Goal: Task Accomplishment & Management: Complete application form

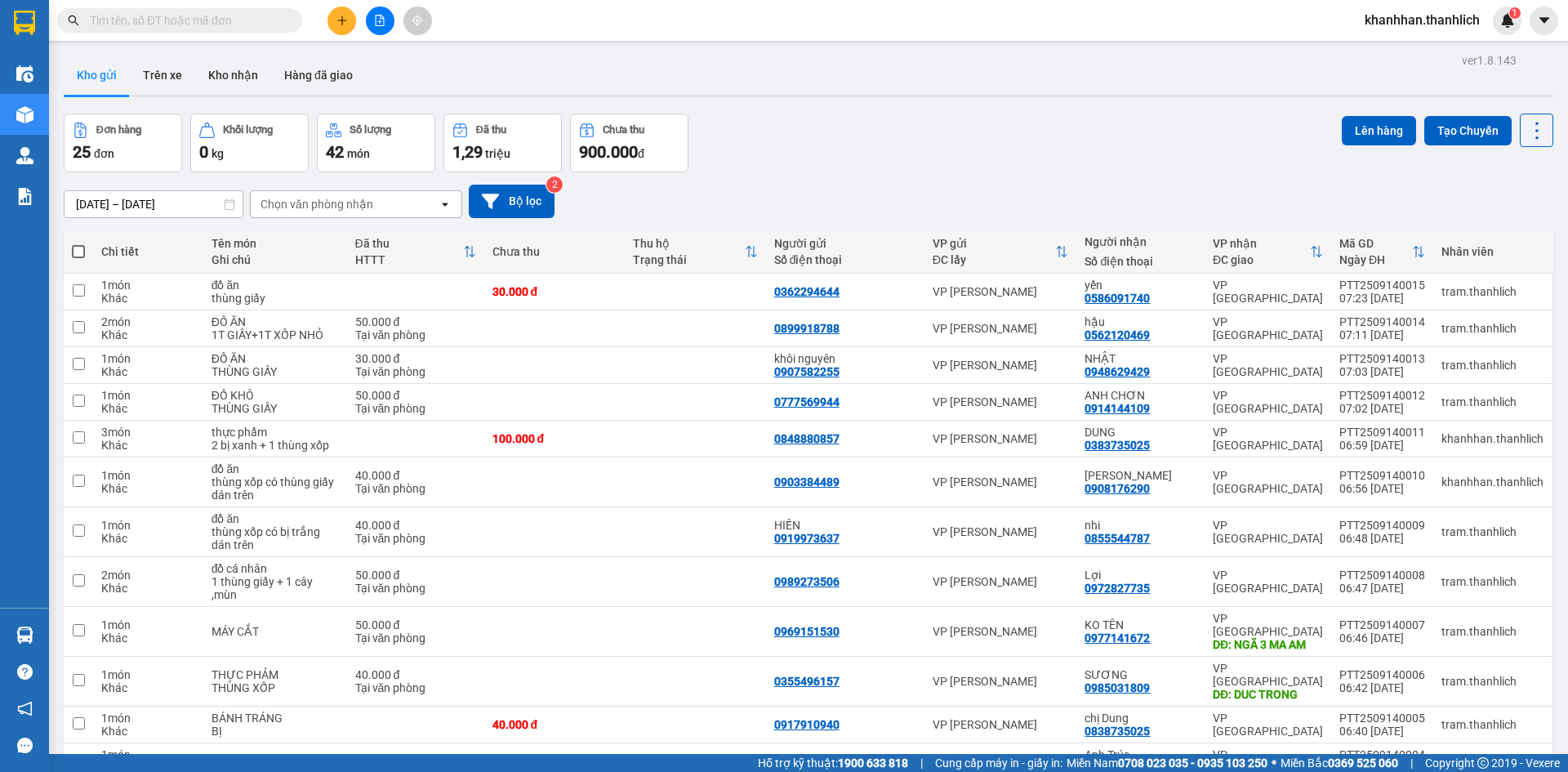
click at [342, 15] on icon "plus" at bounding box center [342, 20] width 12 height 12
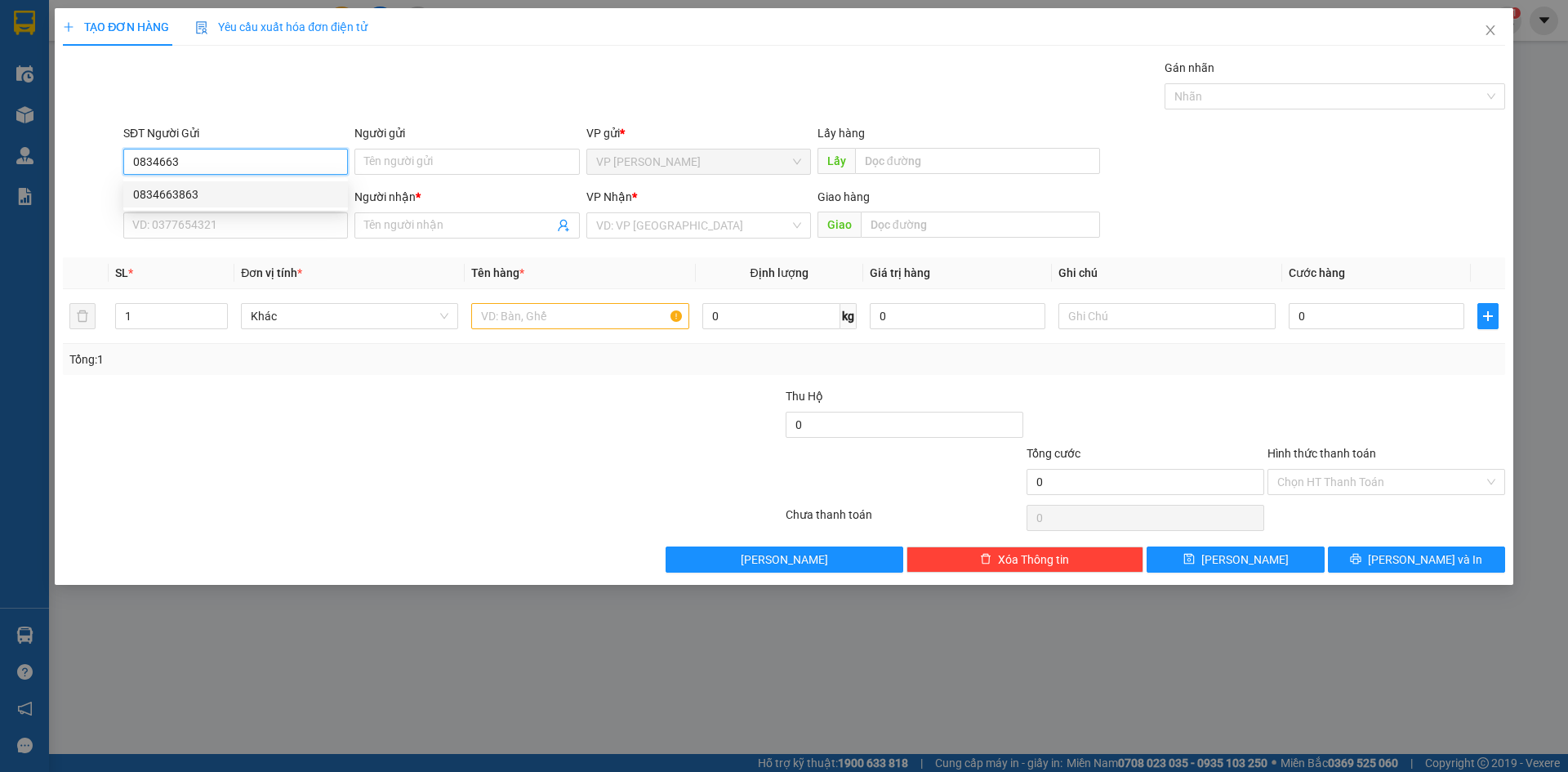
click at [211, 193] on div "0834663863" at bounding box center [236, 195] width 205 height 18
type input "0834663863"
type input "0949294326"
type input "TUYẾT"
type input "ĐỨC TRỌNG"
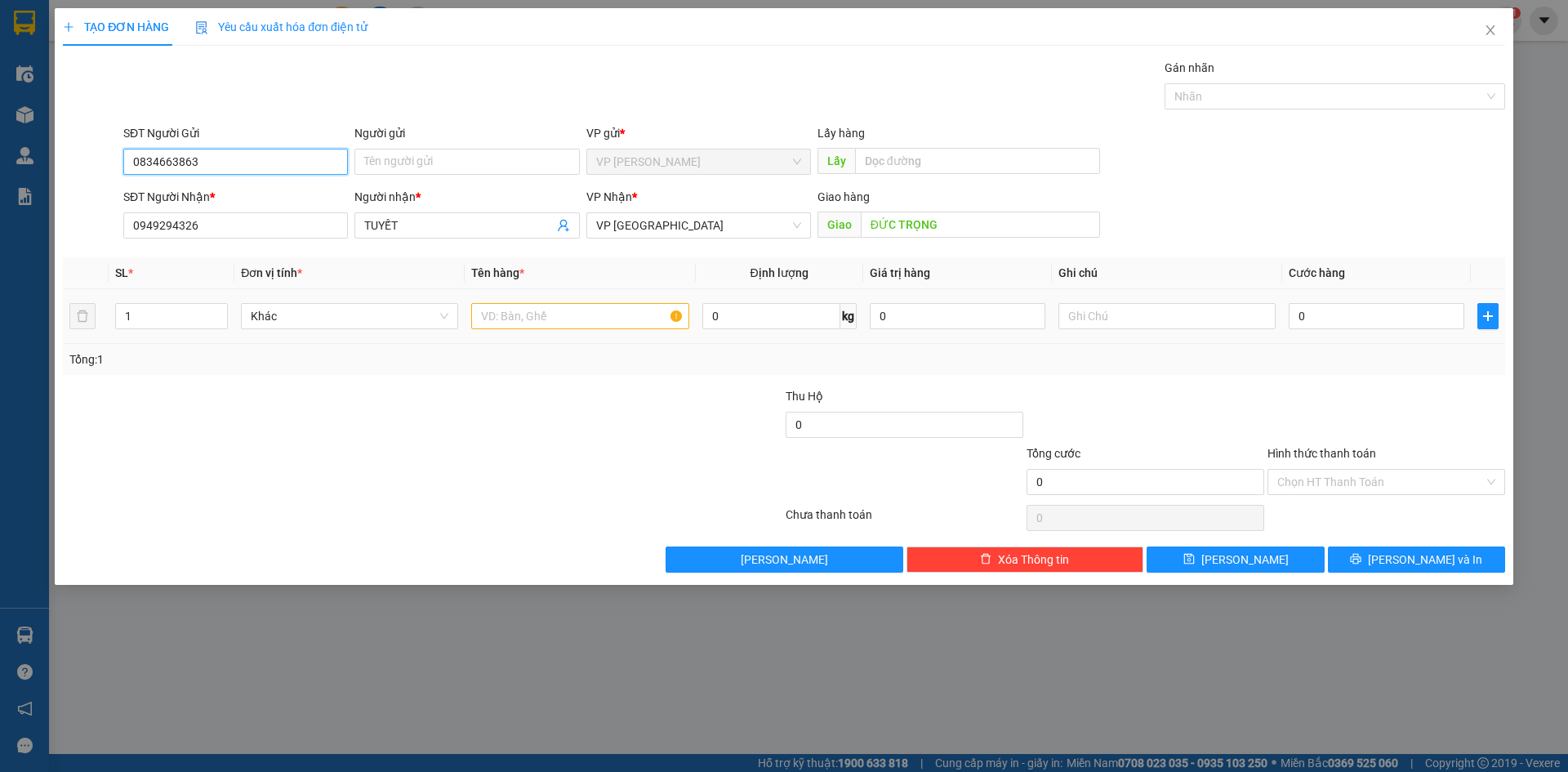
type input "0834663863"
click at [572, 316] on input "text" at bounding box center [580, 316] width 217 height 26
type input "linh kiện điện tử máy lạnh"
click at [1331, 319] on input "0" at bounding box center [1376, 316] width 175 height 26
type input "5"
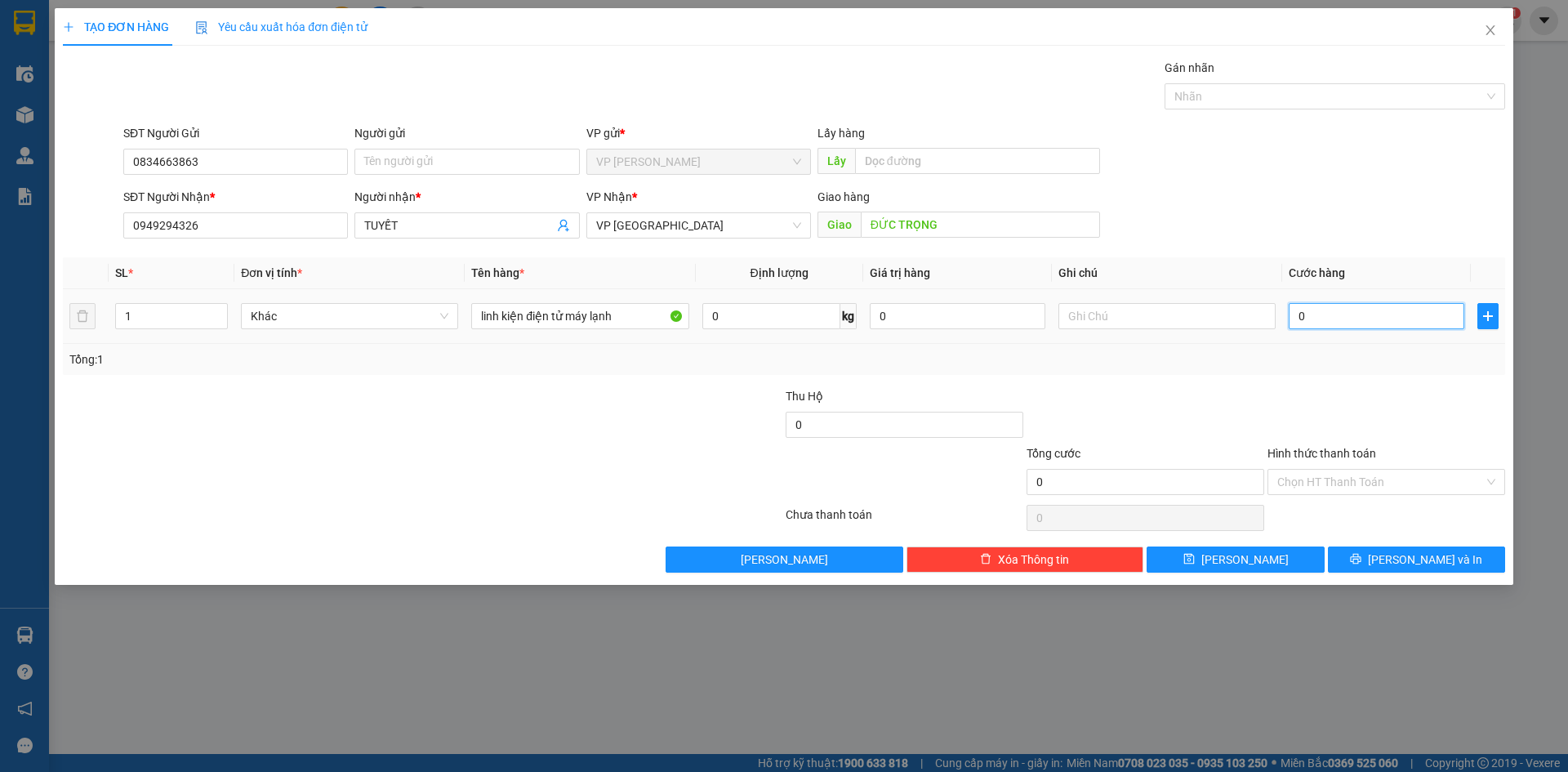
type input "5"
type input "50"
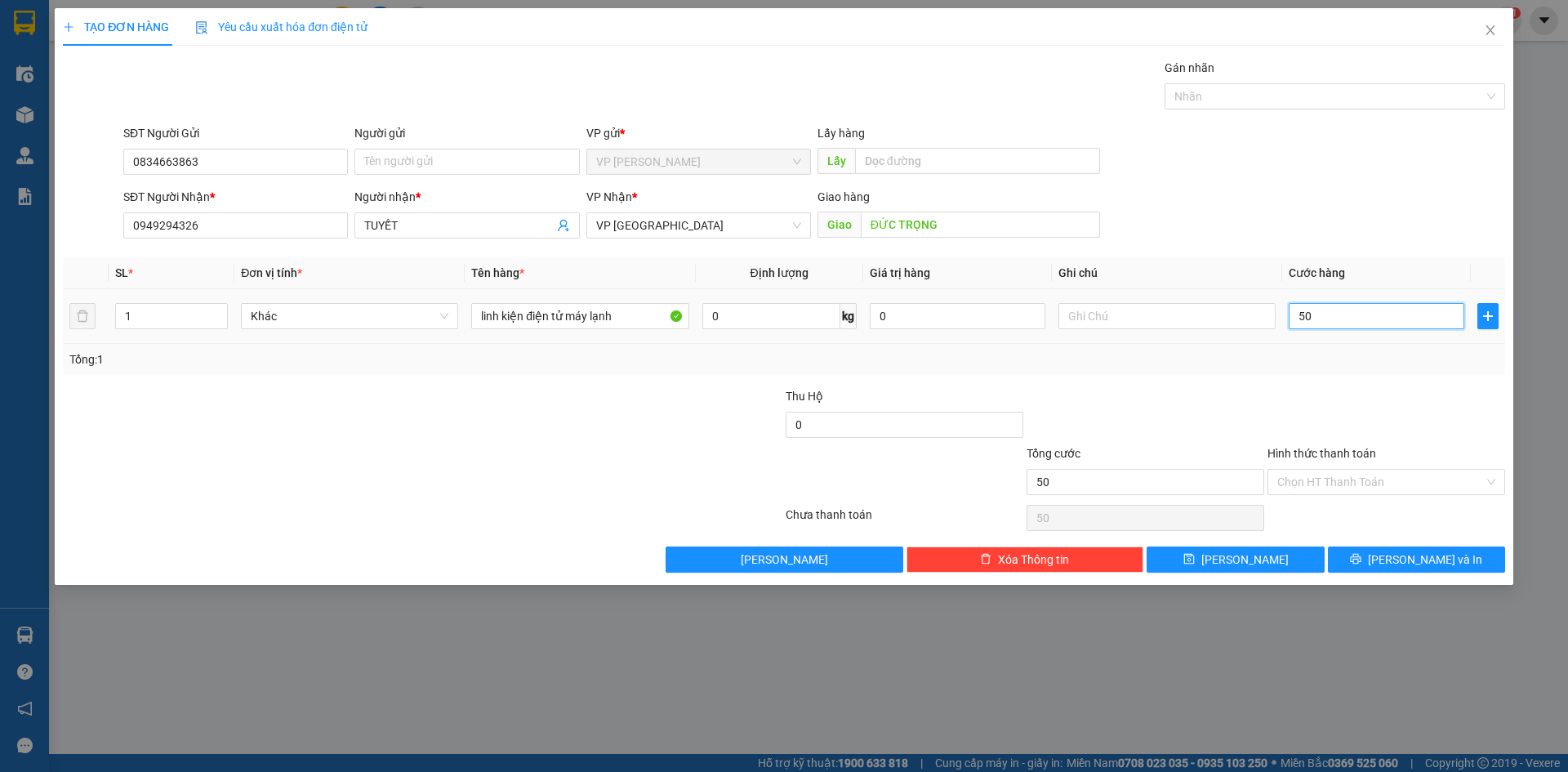
type input "500"
type input "5.000"
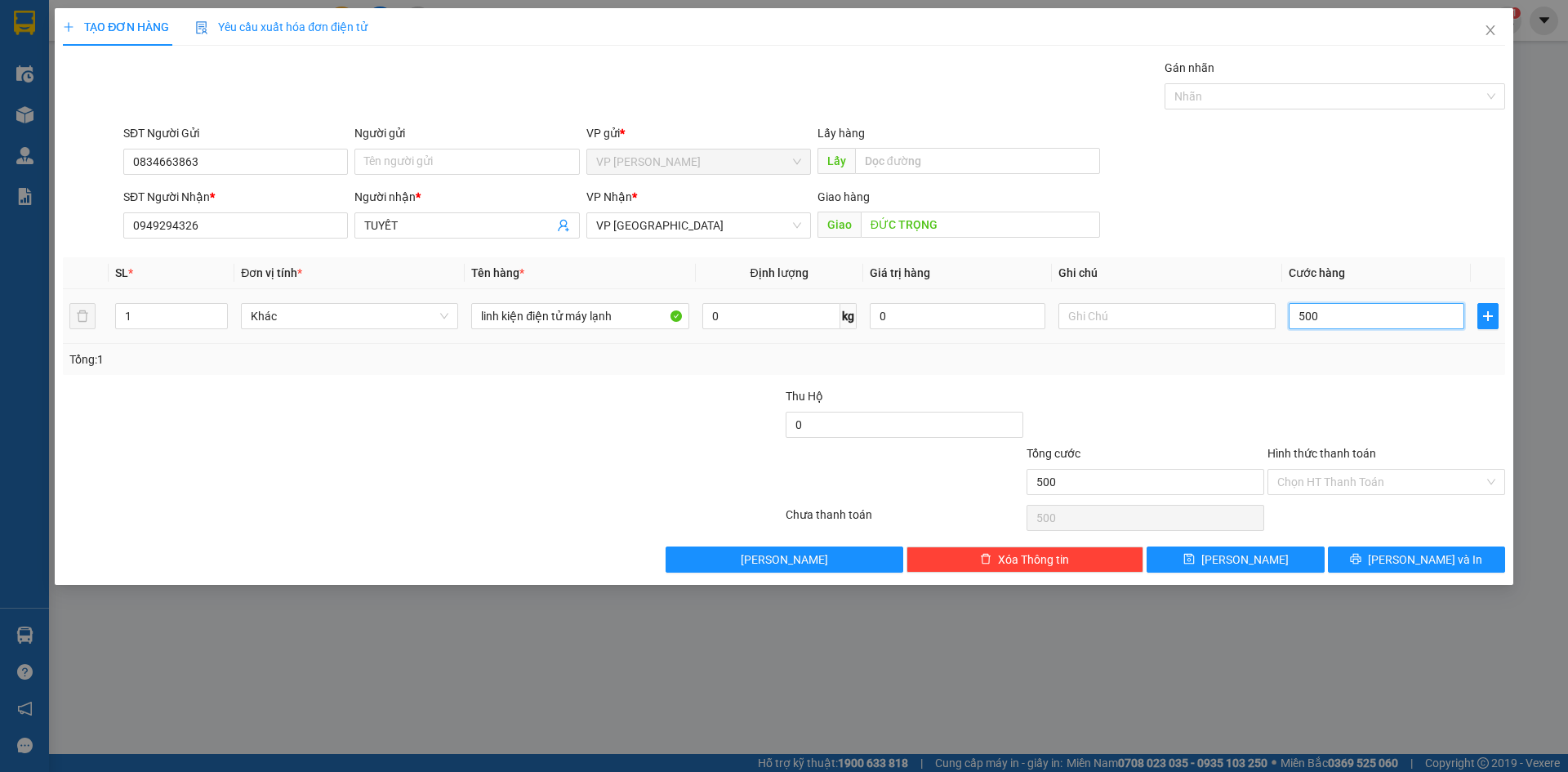
type input "5.000"
type input "50.000"
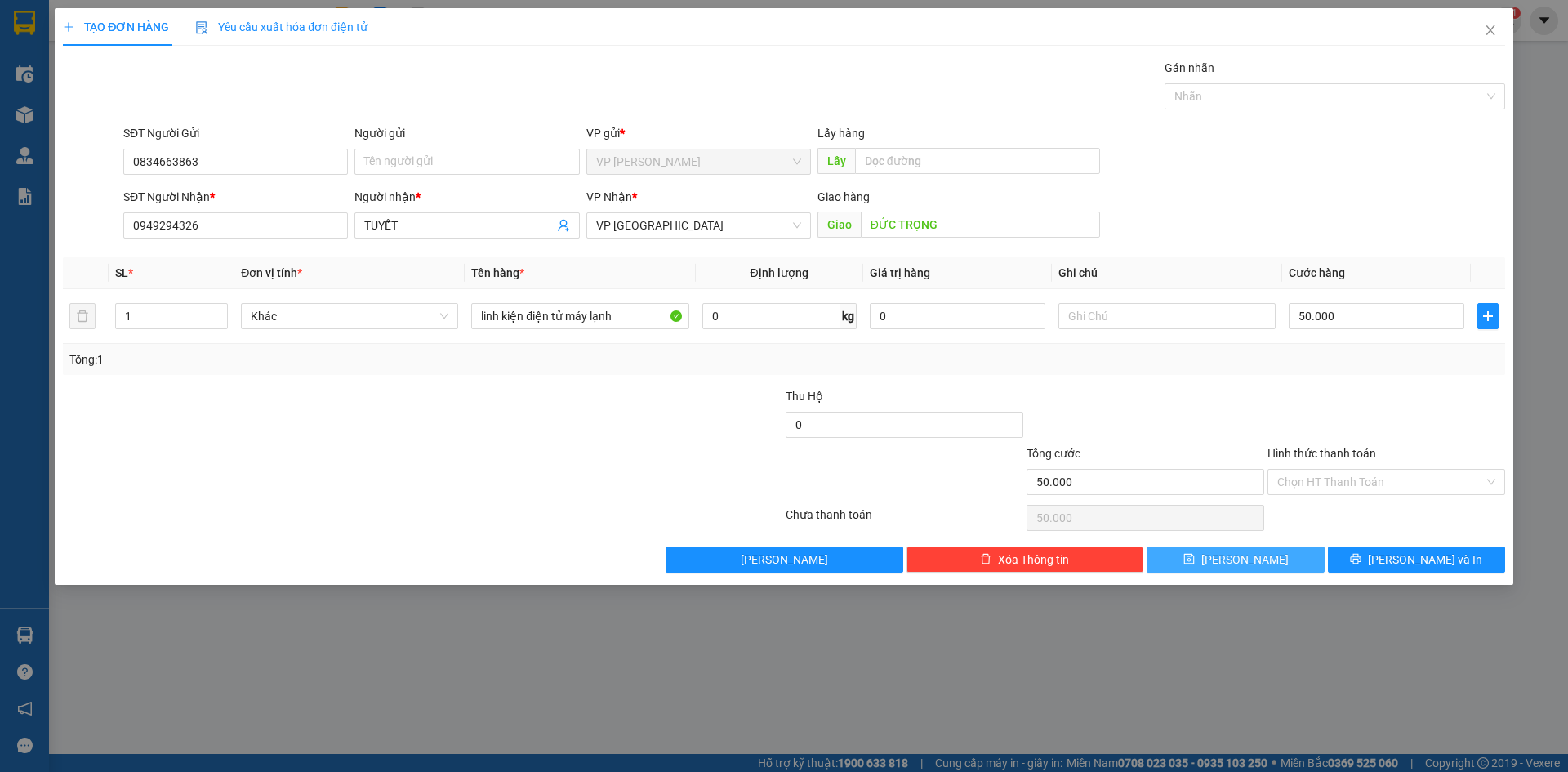
click at [1264, 556] on button "[PERSON_NAME]" at bounding box center [1235, 559] width 177 height 26
type input "0"
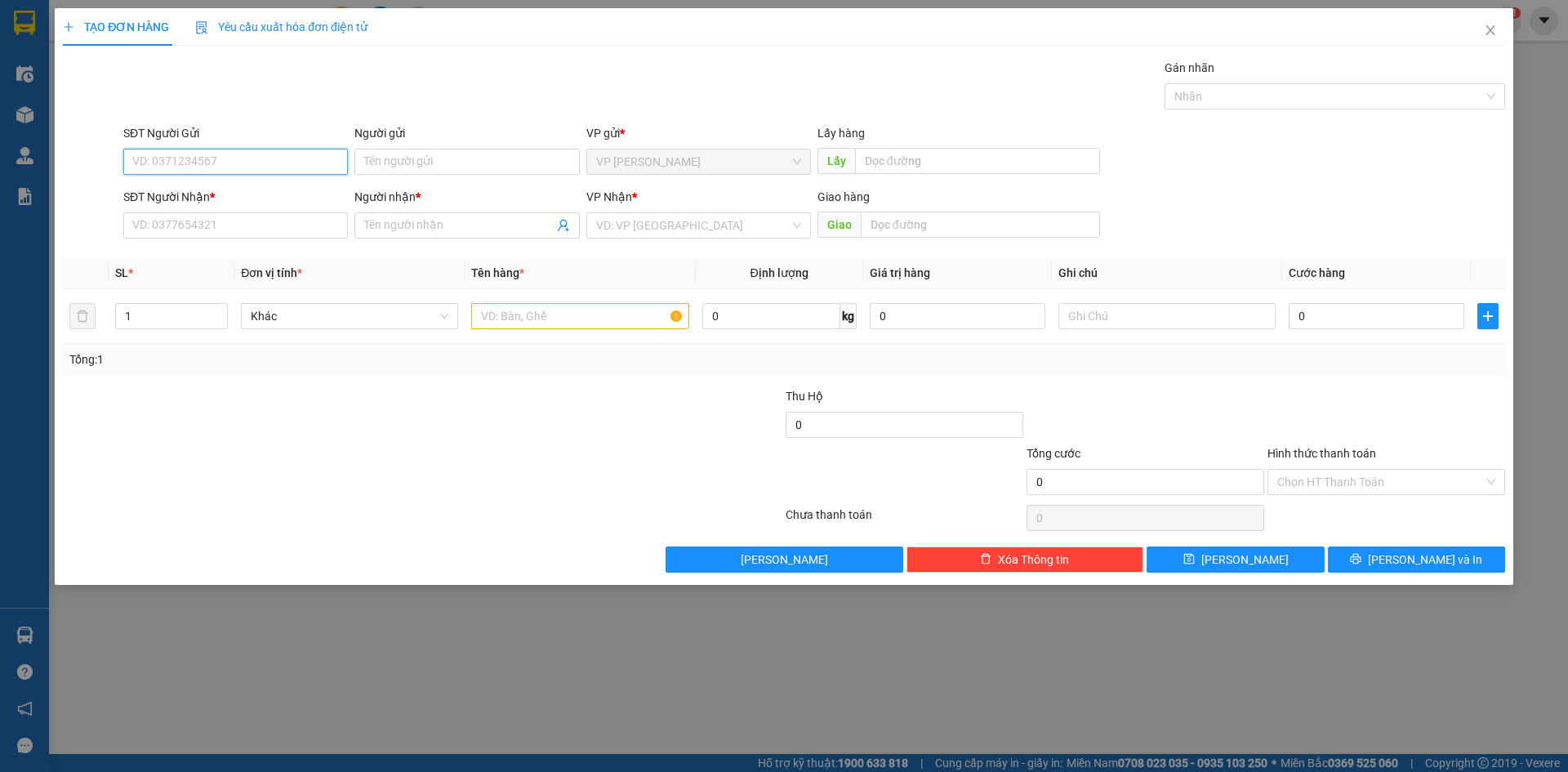
click at [241, 150] on input "SĐT Người Gửi" at bounding box center [236, 162] width 225 height 26
type input "0393588972"
click at [233, 231] on input "SĐT Người Nhận *" at bounding box center [236, 225] width 225 height 26
type input "0782943687"
click at [414, 227] on input "Người nhận *" at bounding box center [459, 226] width 188 height 18
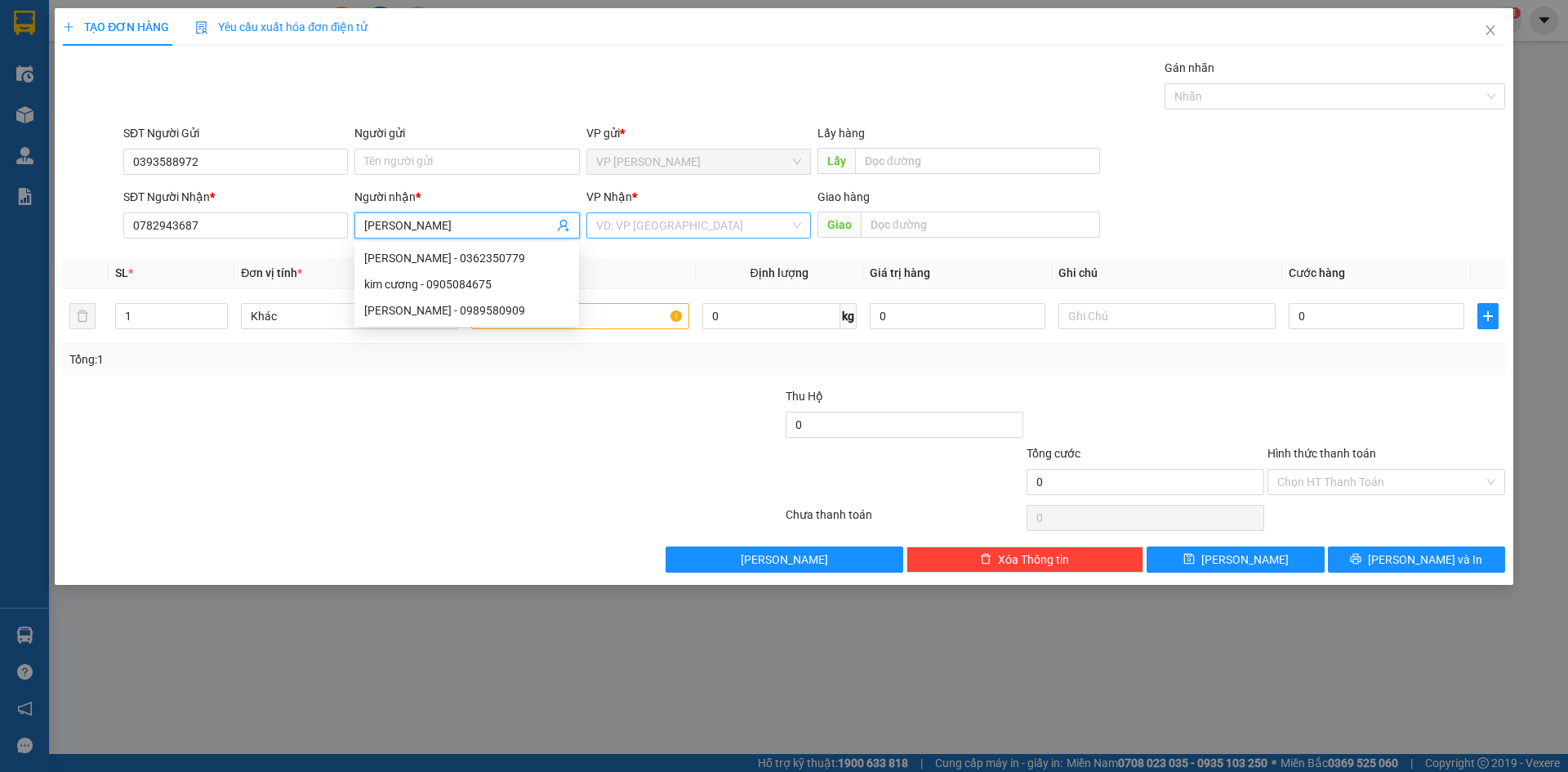
type input "[PERSON_NAME]"
click at [630, 215] on input "search" at bounding box center [693, 225] width 194 height 25
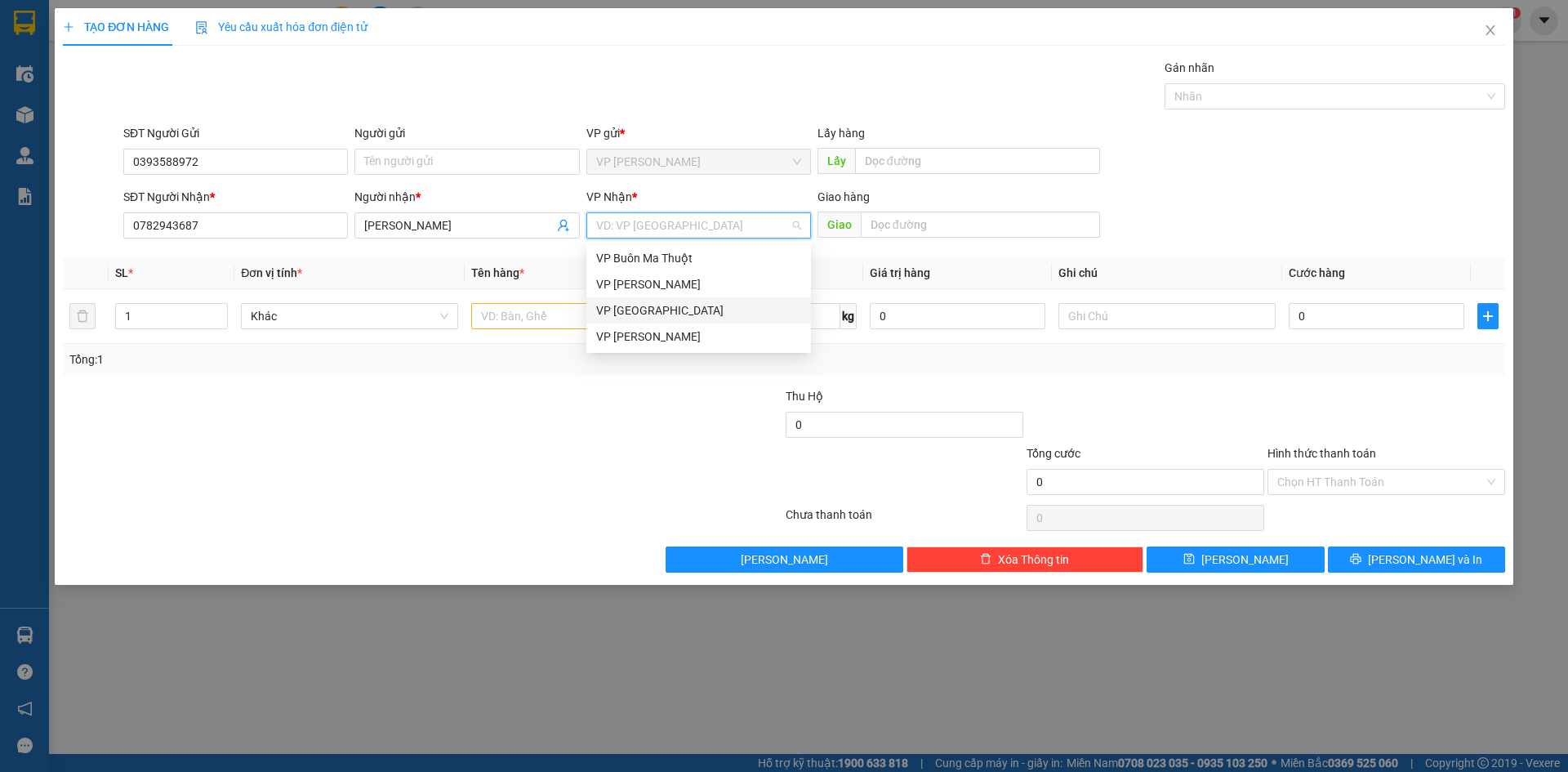
click at [651, 313] on div "VP [GEOGRAPHIC_DATA]" at bounding box center [698, 311] width 205 height 18
click at [631, 323] on input "text" at bounding box center [580, 316] width 217 height 26
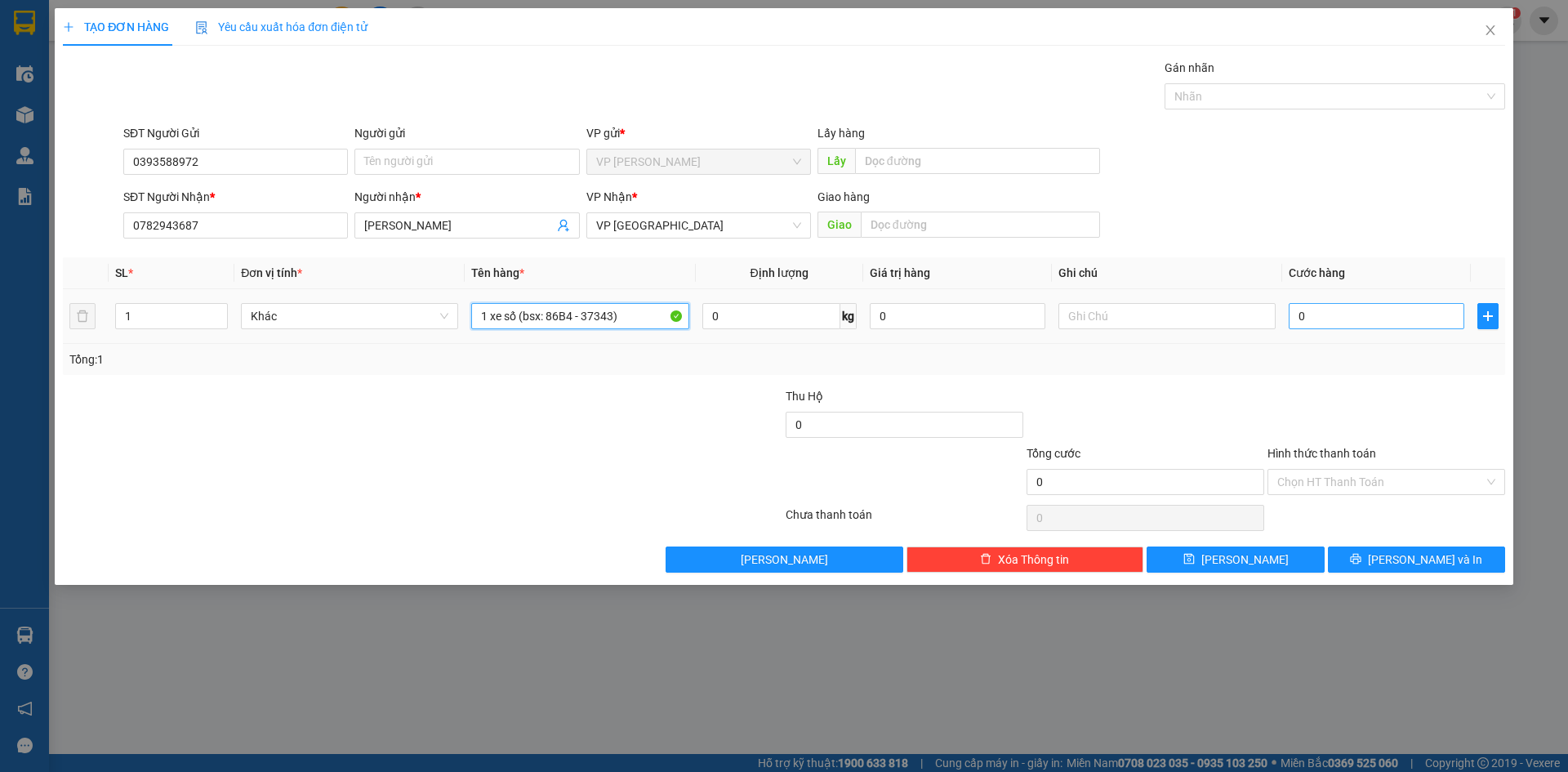
type input "1 xe số (bsx: 86B4 - 37343)"
click at [1321, 319] on input "0" at bounding box center [1376, 316] width 175 height 26
type input "3"
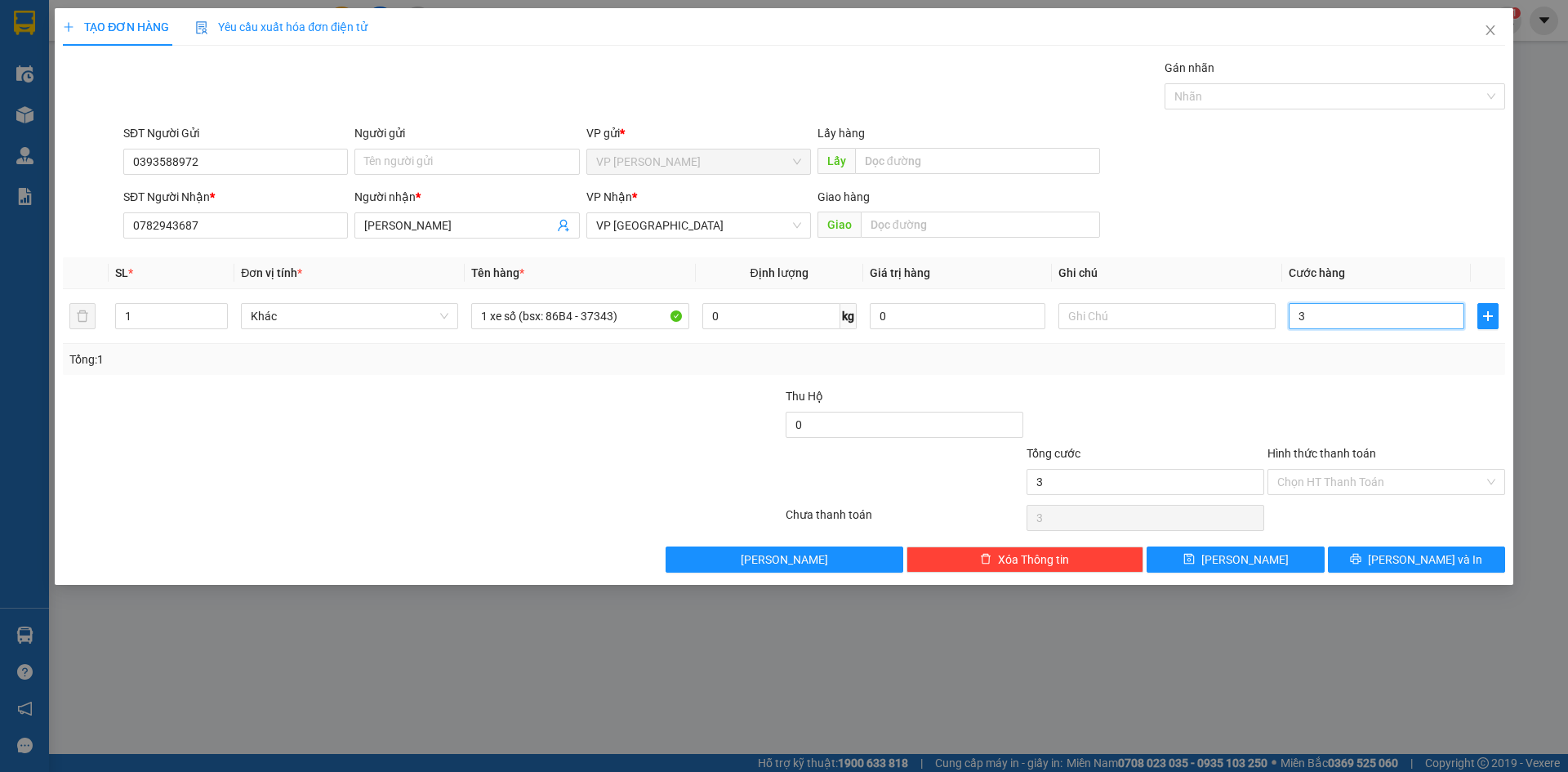
type input "30"
type input "300"
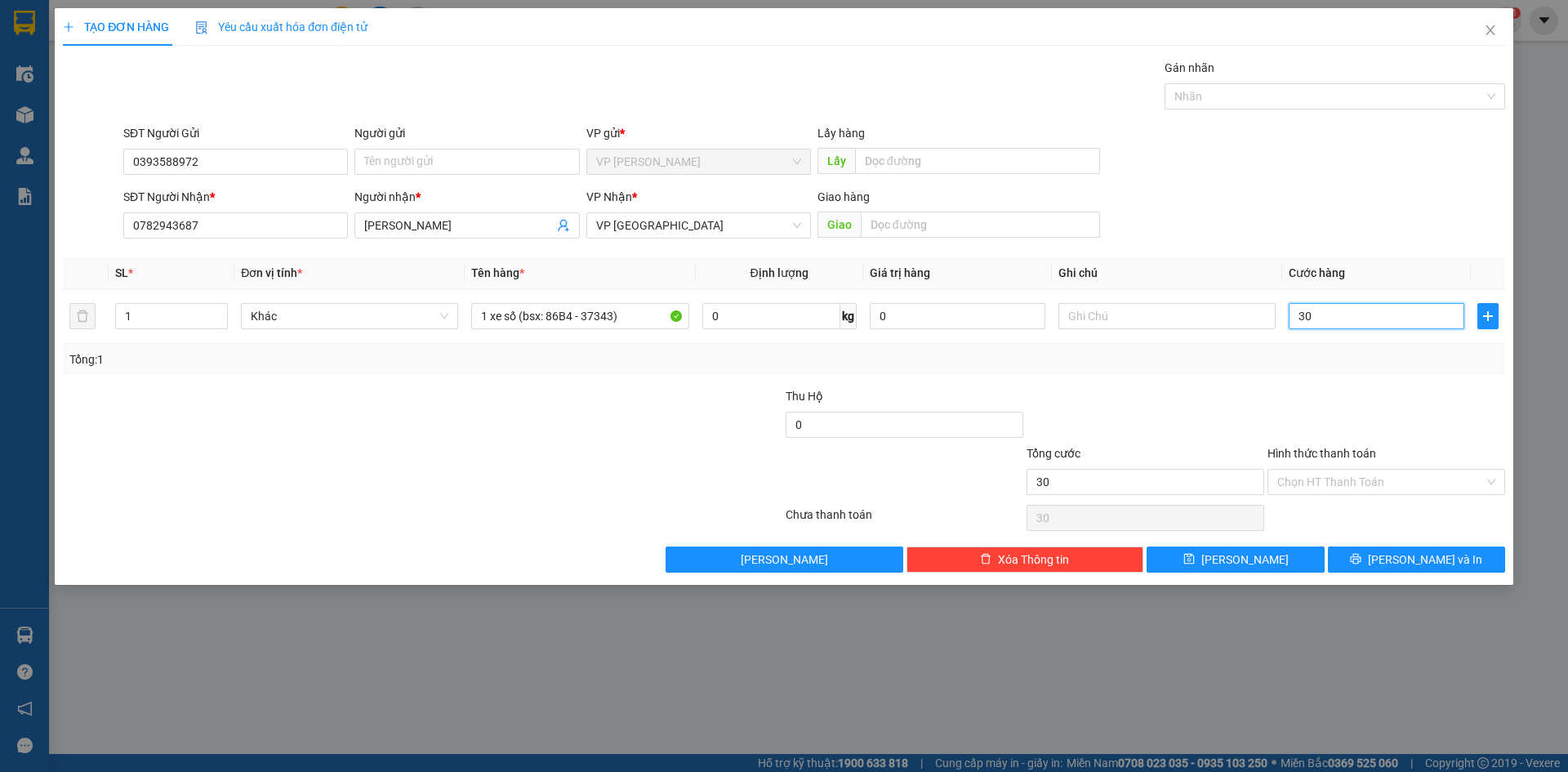
type input "300"
type input "3.000"
type input "30.000"
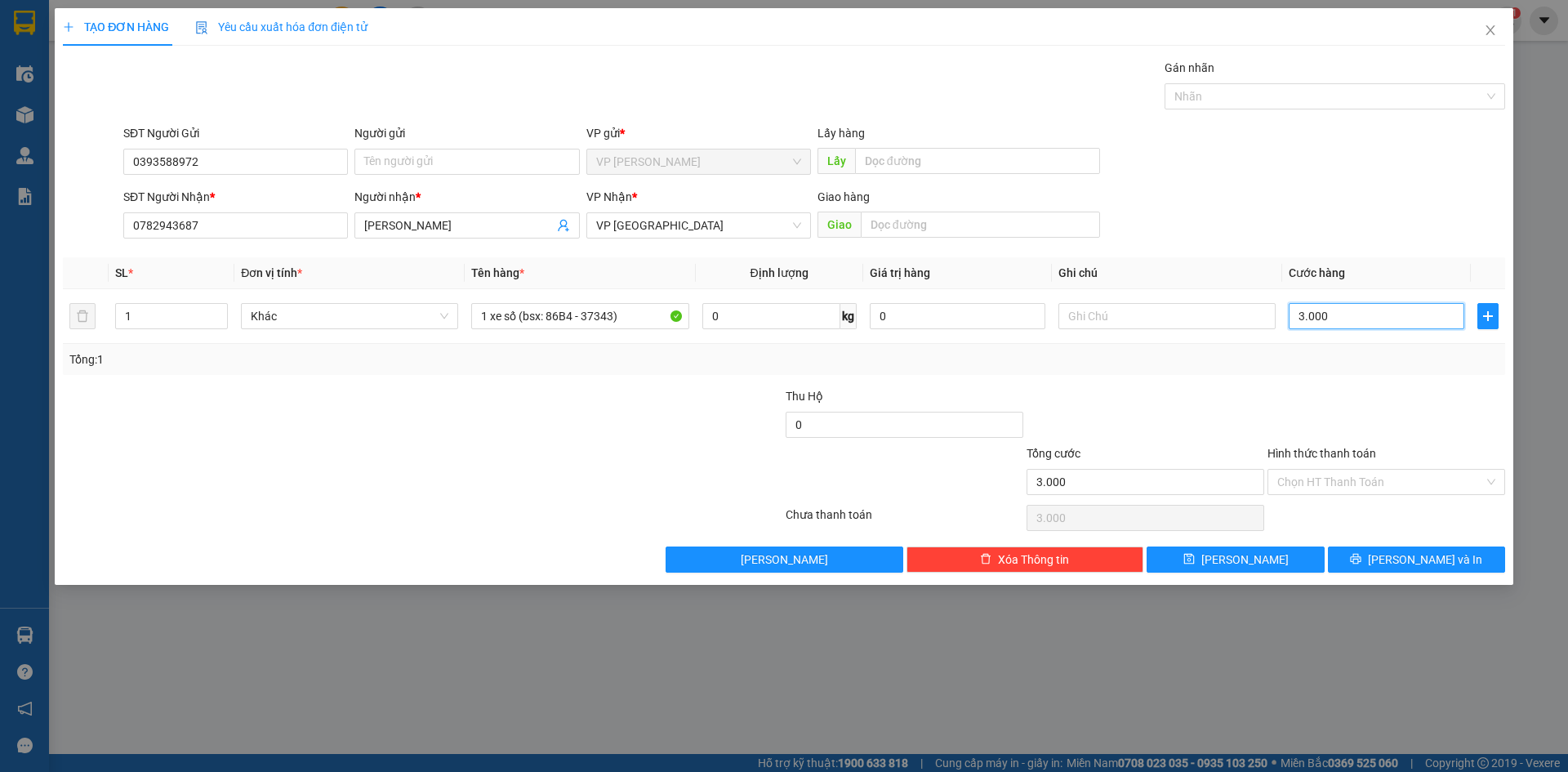
type input "30.000"
type input "300.000"
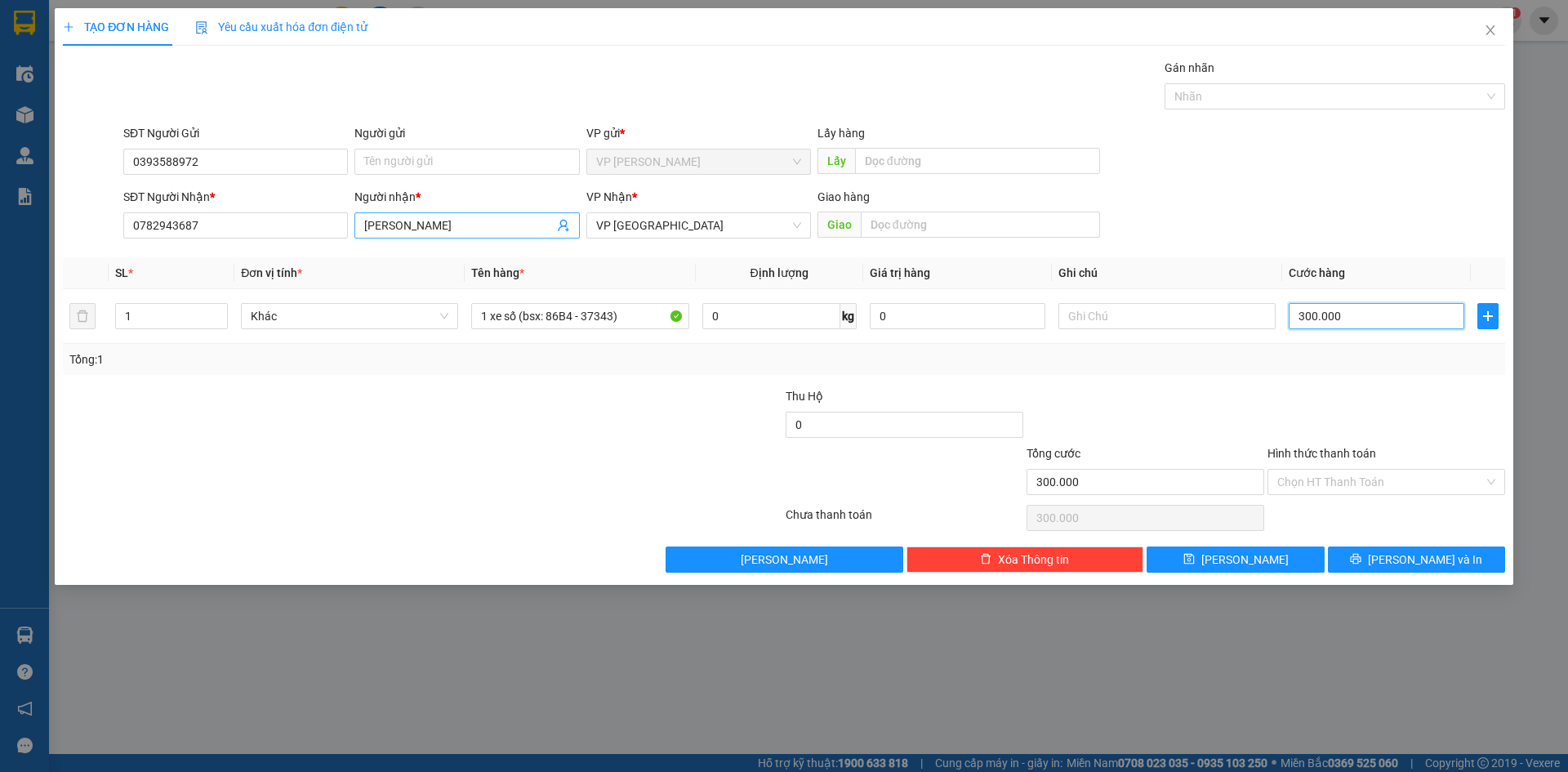
type input "300.000"
click at [461, 229] on input "[PERSON_NAME]" at bounding box center [459, 226] width 188 height 18
type input "[PERSON_NAME] (0797677897)"
click at [1329, 484] on input "Hình thức thanh toán" at bounding box center [1381, 481] width 207 height 25
click at [188, 328] on div "1" at bounding box center [171, 316] width 112 height 26
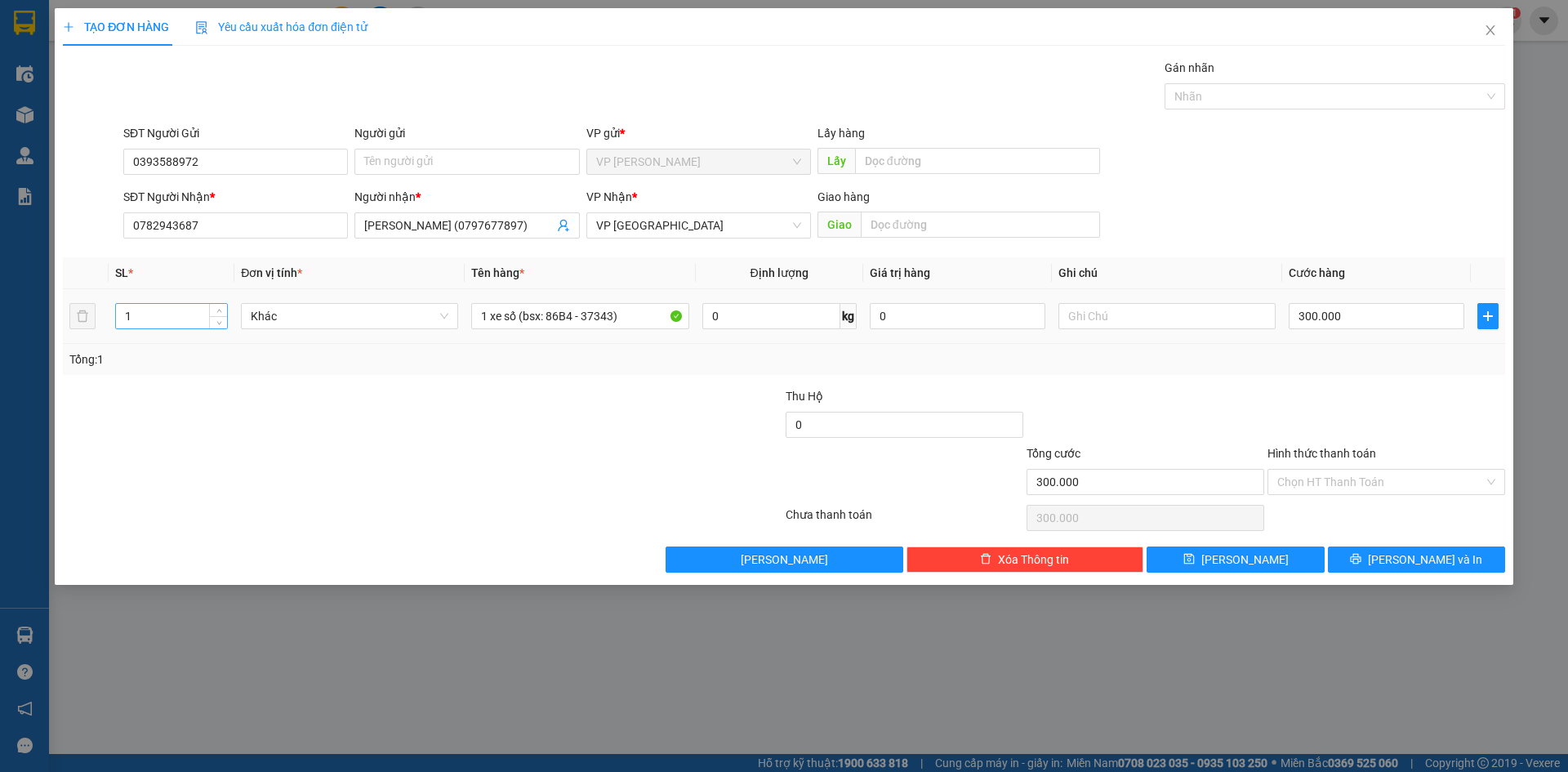
click at [188, 317] on input "1" at bounding box center [172, 315] width 111 height 25
type input "2"
click at [642, 312] on input "1 xe số (bsx: 86B4 - 37343)" at bounding box center [580, 316] width 217 height 26
type input "0"
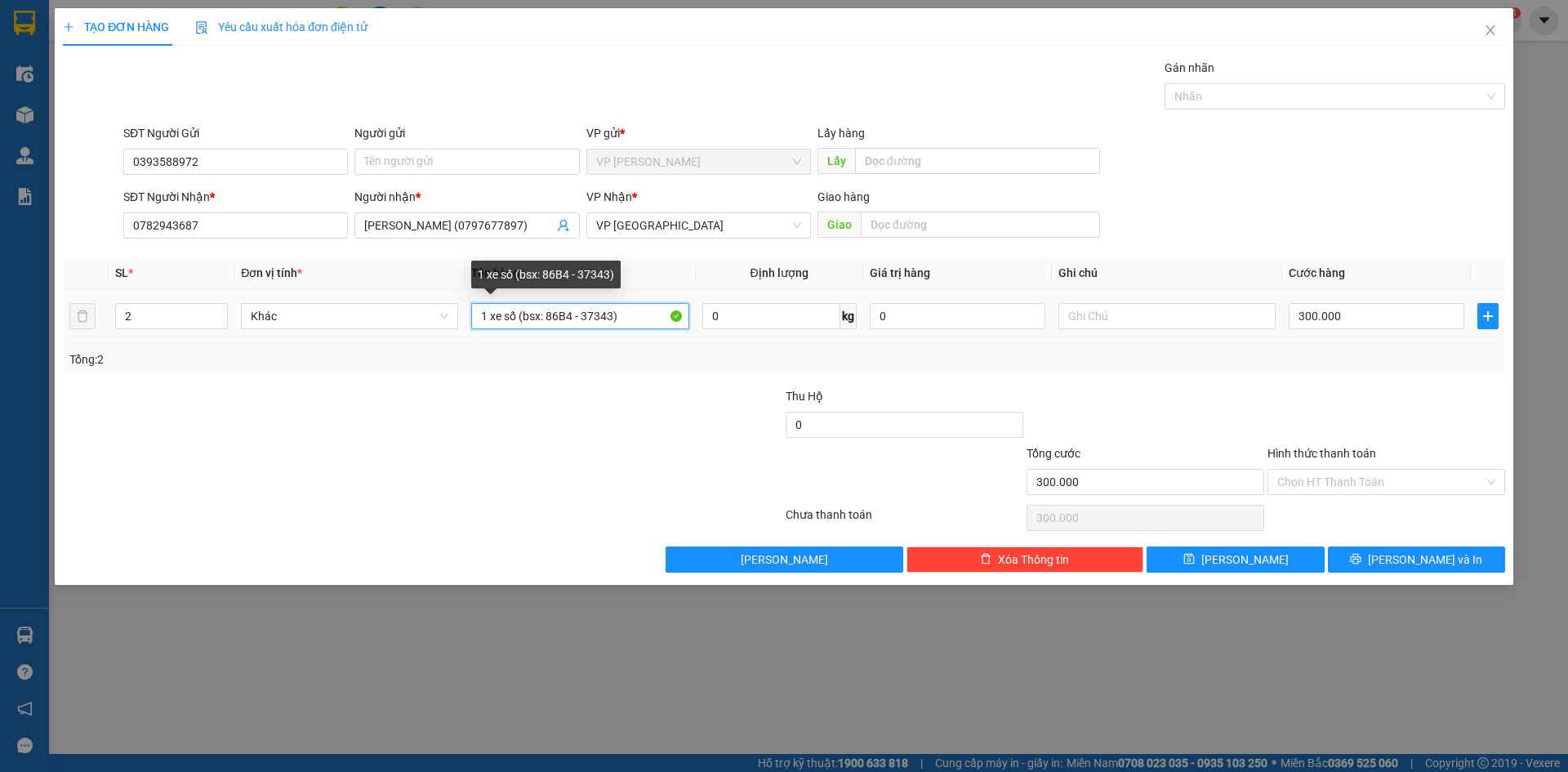
type input "0"
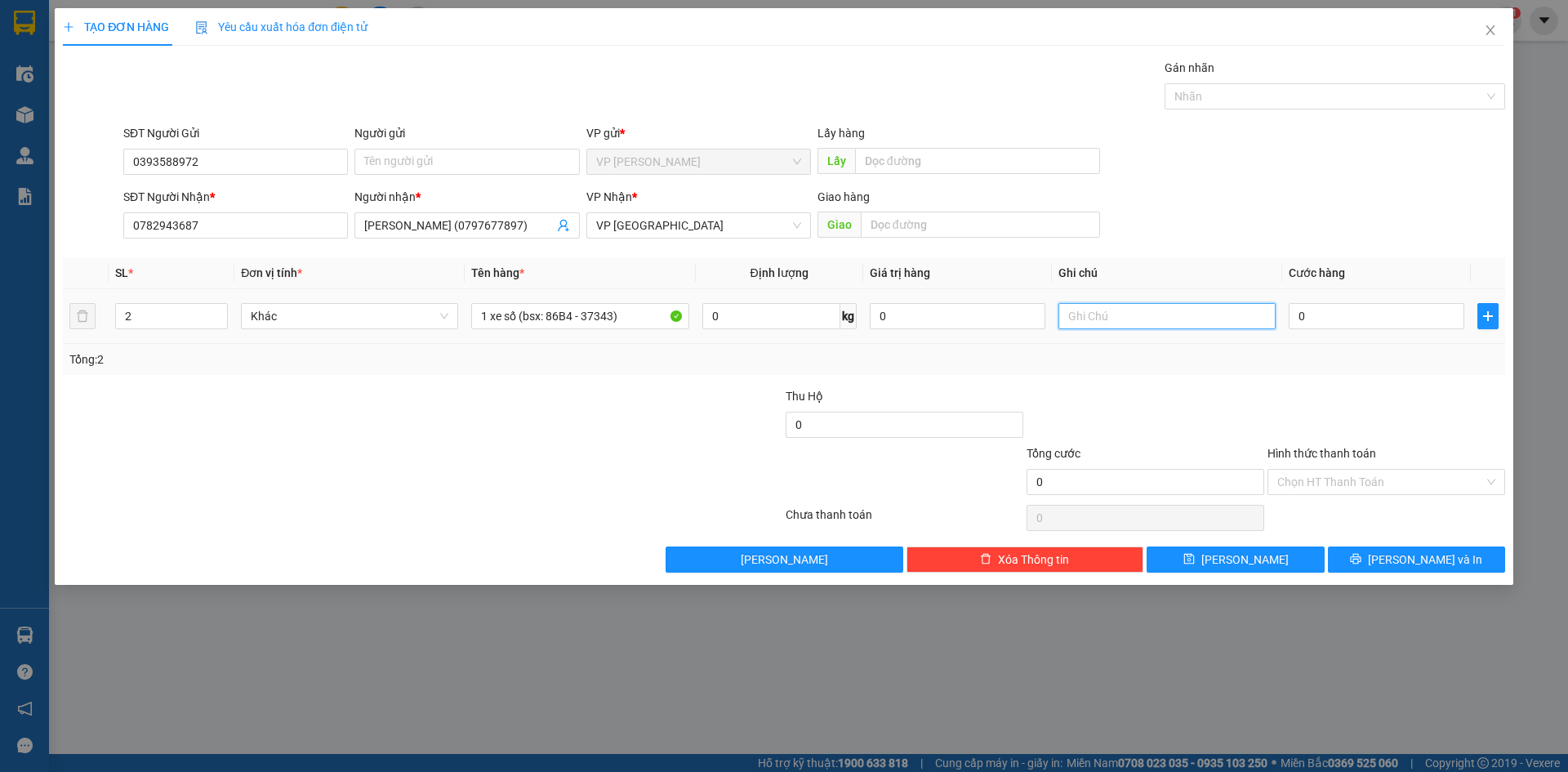
click at [1075, 311] on input "text" at bounding box center [1167, 316] width 217 height 26
type input "1 xe + 1 thùng xốp"
click at [1334, 319] on input "0" at bounding box center [1376, 316] width 175 height 26
type input "3"
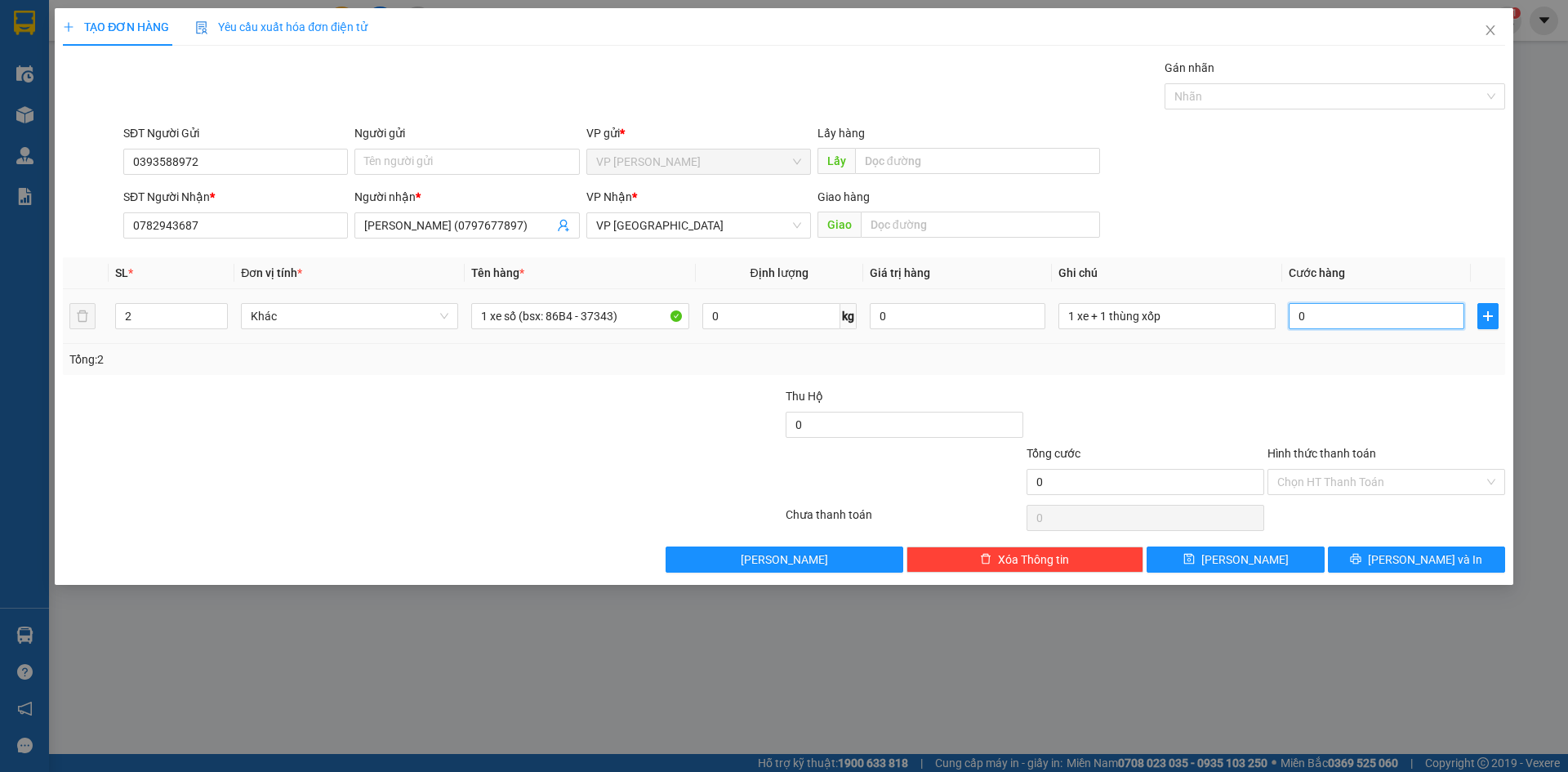
type input "3"
type input "30"
type input "300"
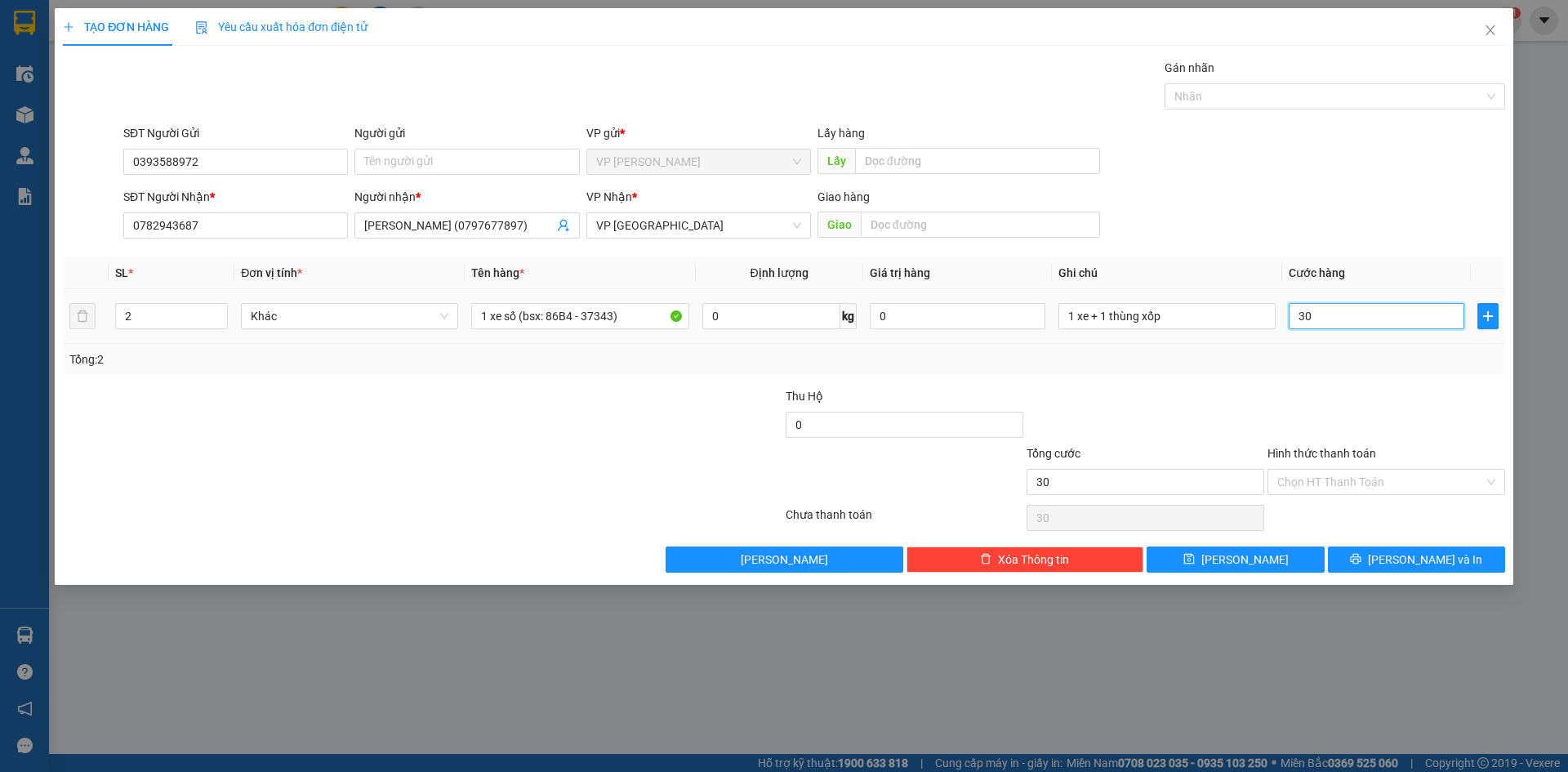
type input "300"
type input "3.000"
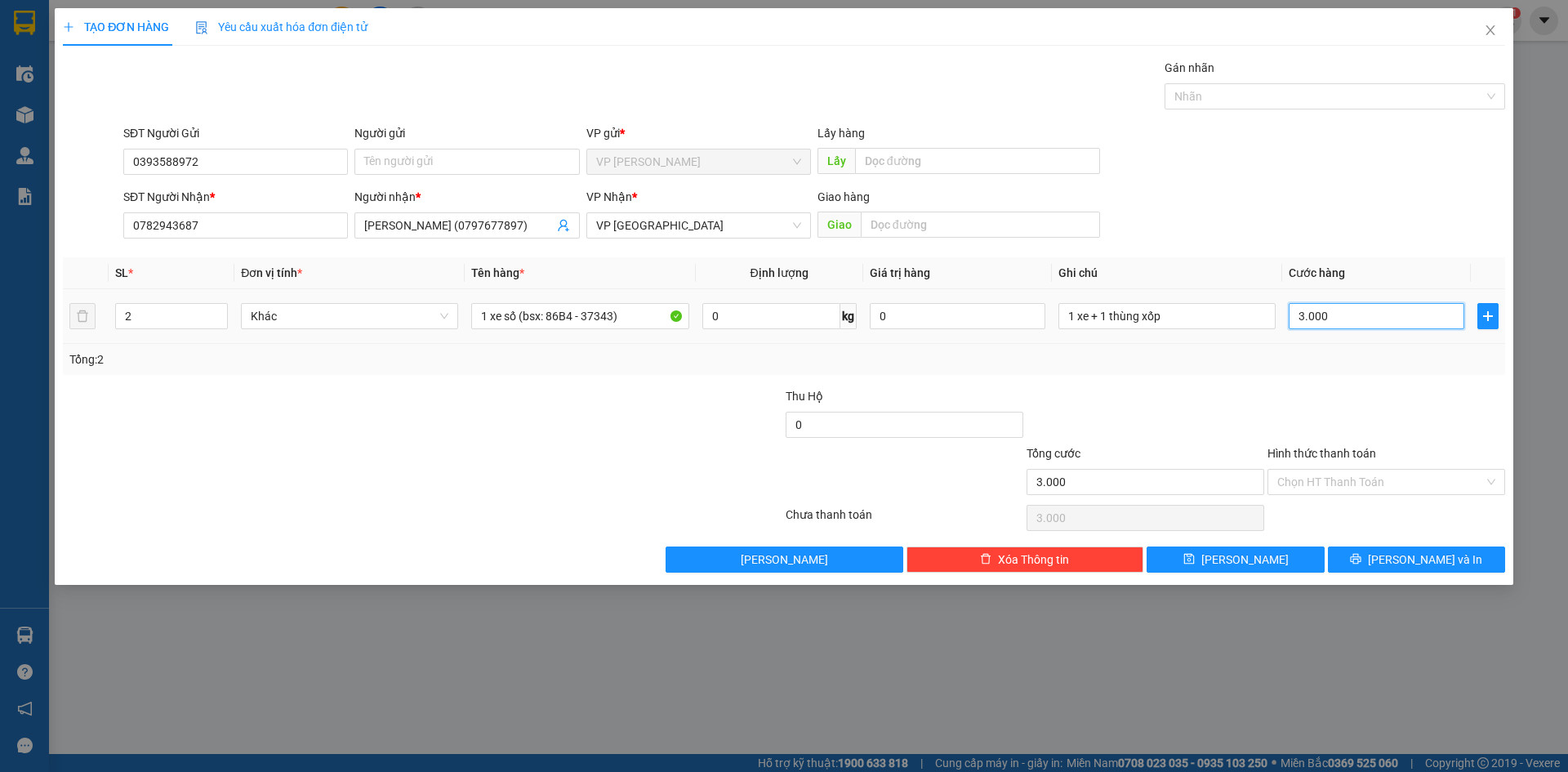
type input "30.000"
type input "300.000"
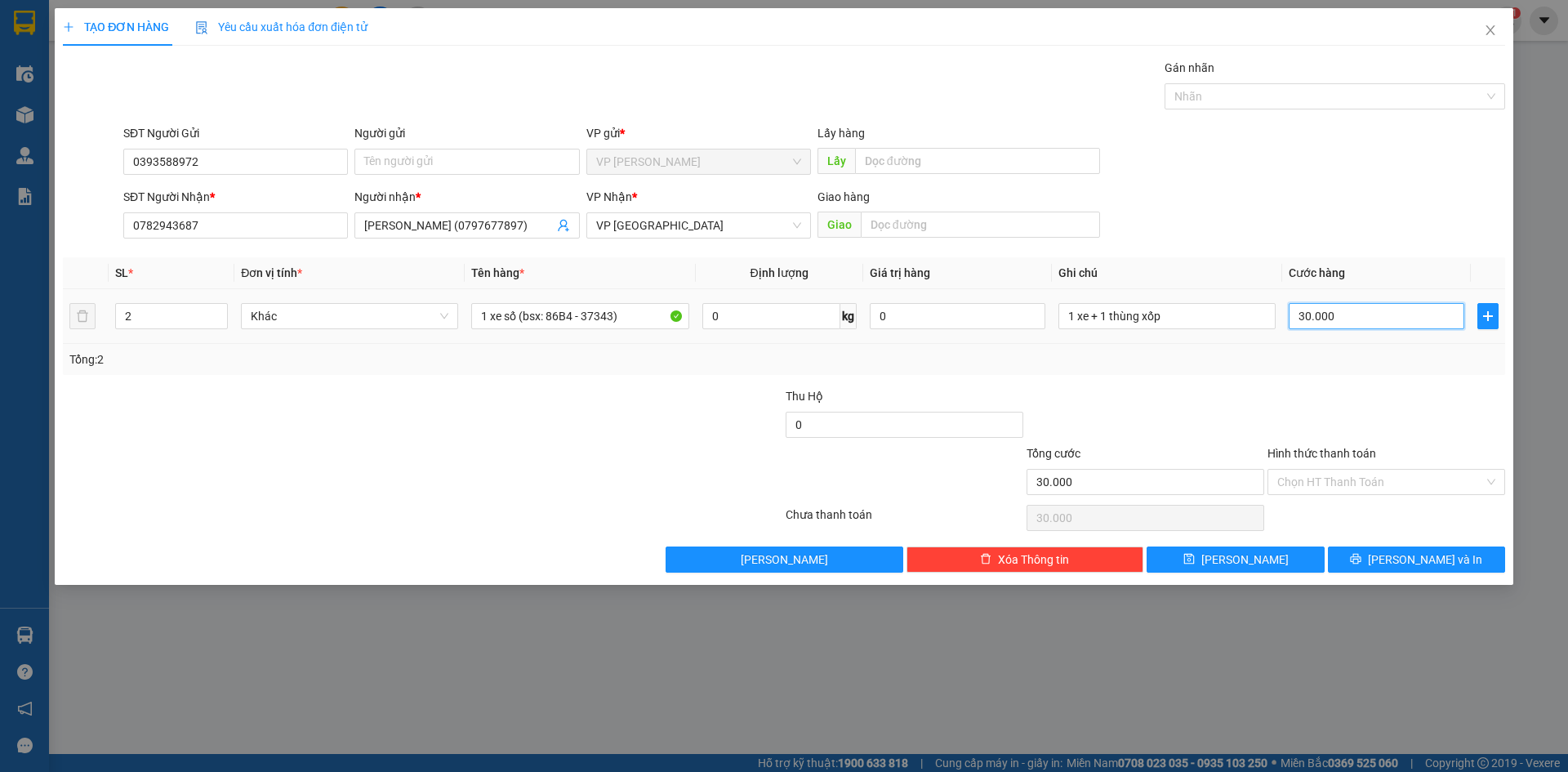
type input "300.000"
click at [1264, 369] on div "Tổng: 2" at bounding box center [784, 359] width 1442 height 31
click at [1393, 475] on input "Hình thức thanh toán" at bounding box center [1381, 481] width 207 height 25
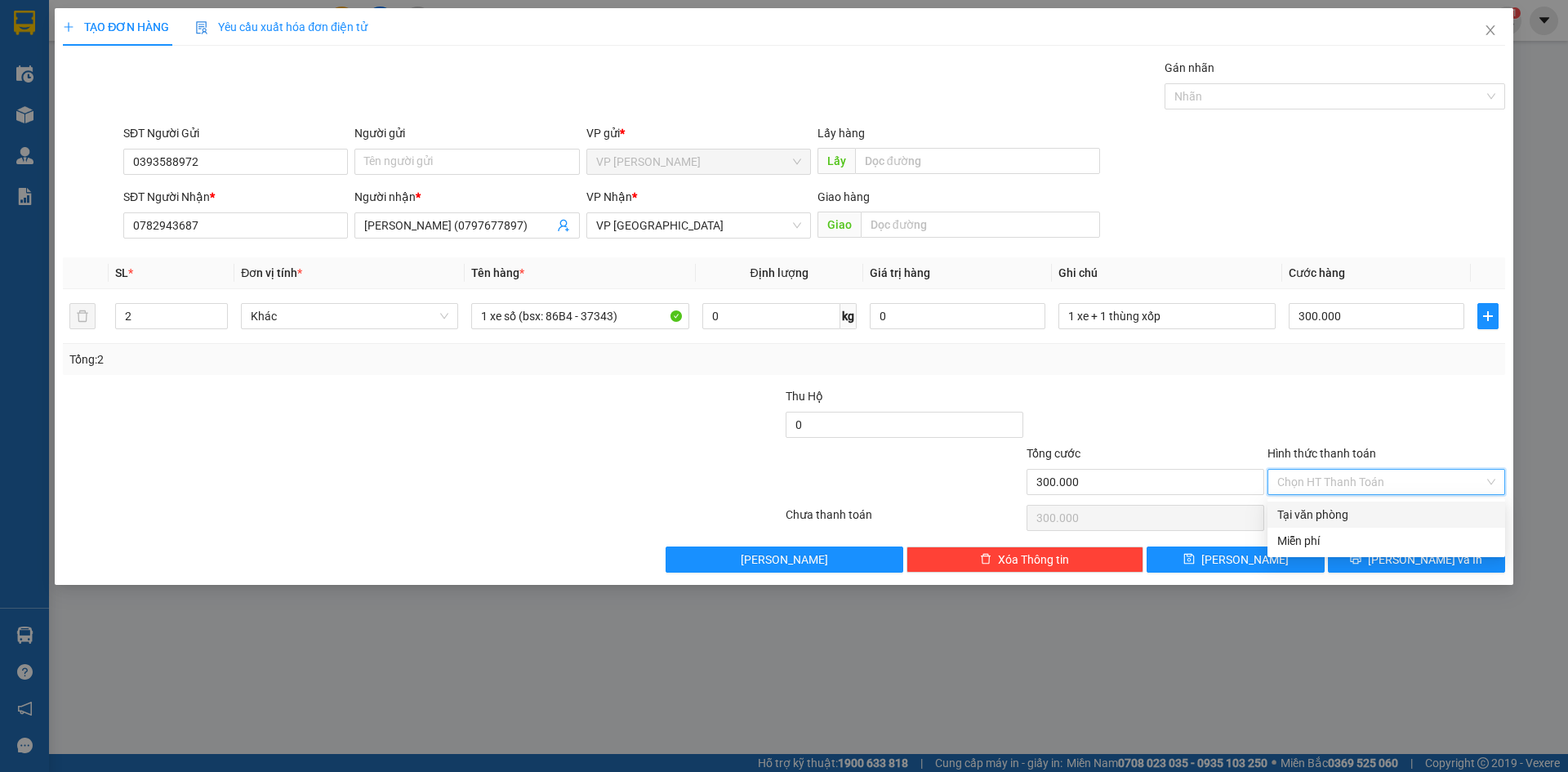
click at [1381, 506] on div "Tại văn phòng" at bounding box center [1386, 514] width 218 height 18
type input "0"
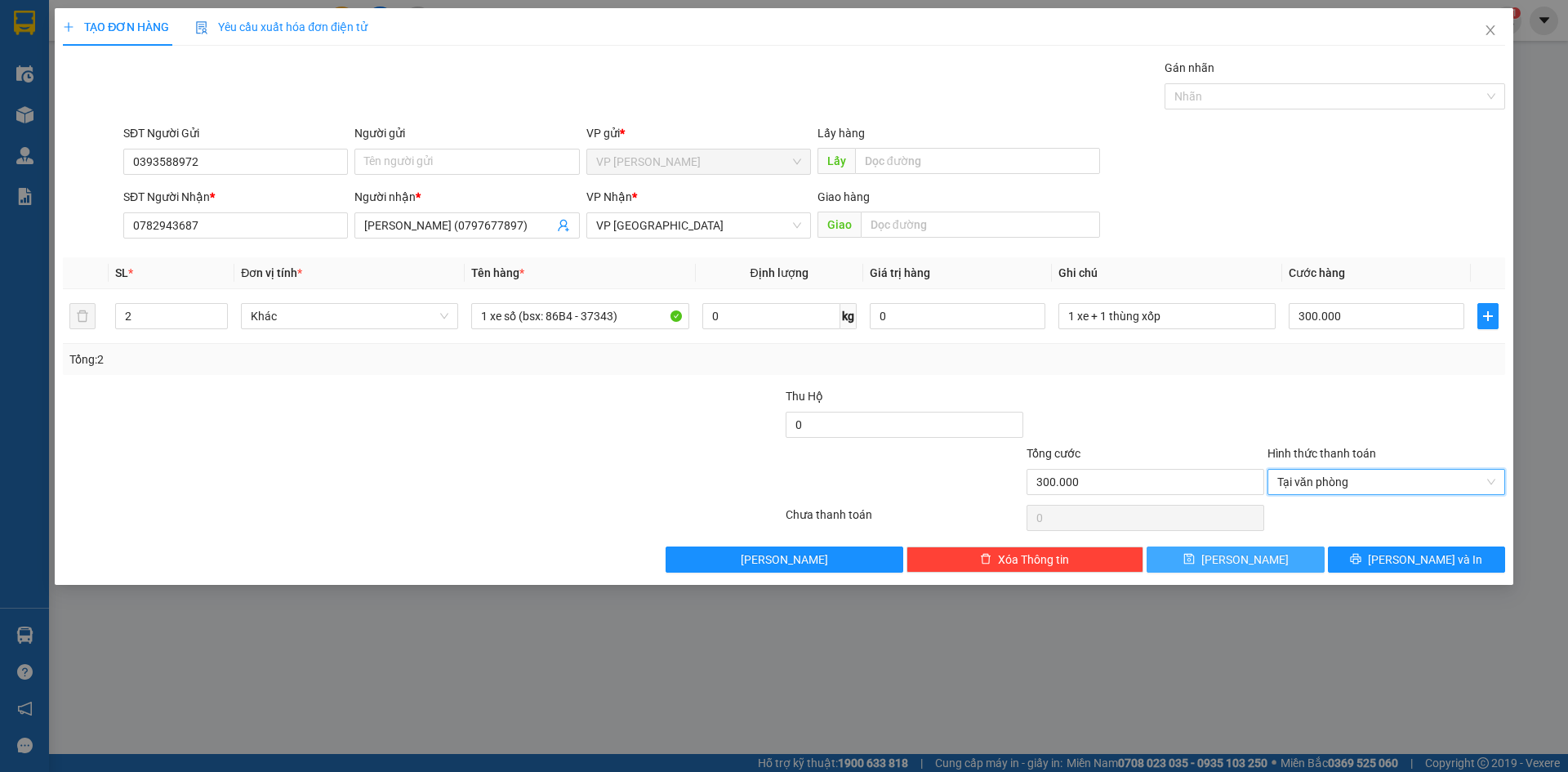
click at [1296, 558] on button "[PERSON_NAME]" at bounding box center [1235, 559] width 177 height 26
type input "1"
type input "0"
